Goal: Transaction & Acquisition: Purchase product/service

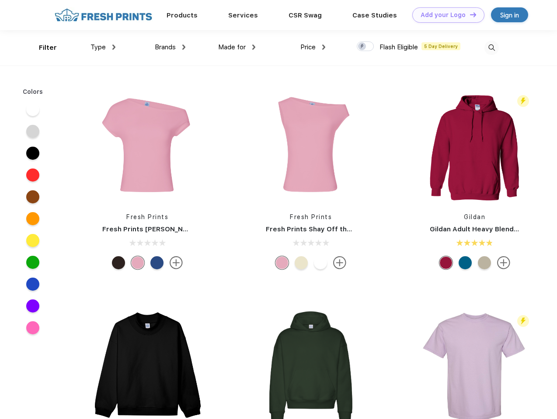
click at [445, 15] on link "Add your Logo Design Tool" at bounding box center [448, 14] width 72 height 15
click at [0, 0] on div "Design Tool" at bounding box center [0, 0] width 0 height 0
click at [469, 14] on link "Add your Logo Design Tool" at bounding box center [448, 14] width 72 height 15
click at [42, 48] on div "Filter" at bounding box center [48, 48] width 18 height 10
click at [103, 47] on span "Type" at bounding box center [97, 47] width 15 height 8
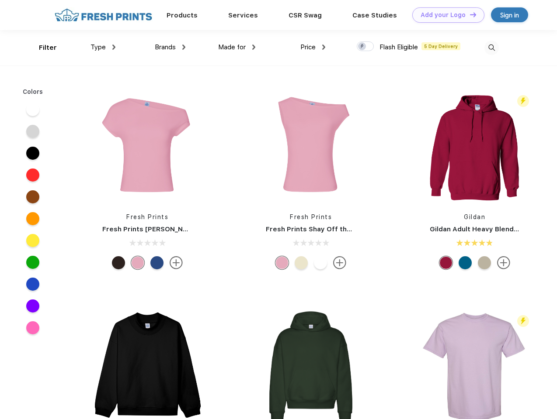
click at [170, 47] on span "Brands" at bounding box center [165, 47] width 21 height 8
click at [237, 47] on span "Made for" at bounding box center [232, 47] width 28 height 8
click at [313, 47] on span "Price" at bounding box center [307, 47] width 15 height 8
click at [365, 47] on div at bounding box center [365, 47] width 17 height 10
click at [362, 47] on input "checkbox" at bounding box center [360, 44] width 6 height 6
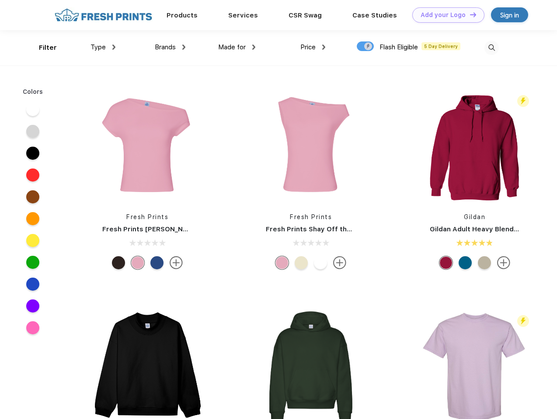
click at [491, 48] on img at bounding box center [491, 48] width 14 height 14
